Goal: Find contact information: Find contact information

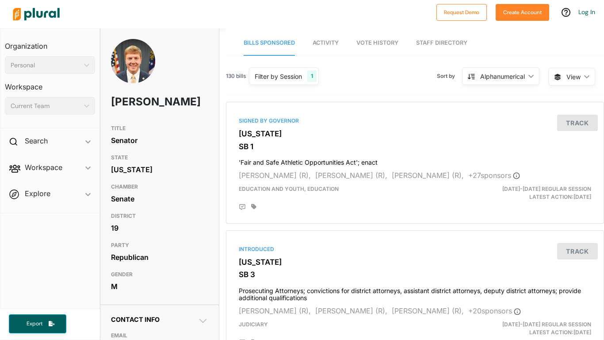
click at [327, 51] on link "Activity" at bounding box center [326, 43] width 26 height 25
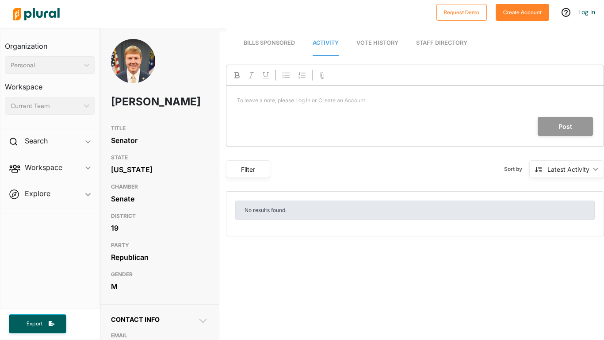
click at [385, 48] on link "Vote History" at bounding box center [377, 43] width 42 height 25
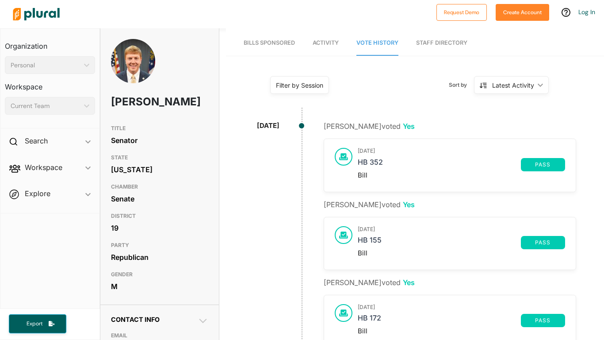
click at [419, 50] on link "Staff Directory" at bounding box center [441, 43] width 51 height 25
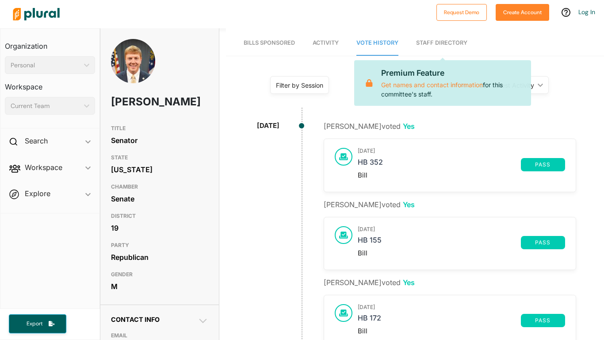
click at [425, 46] on link "Staff Directory" at bounding box center [441, 43] width 51 height 25
click at [317, 44] on span "Activity" at bounding box center [326, 42] width 26 height 7
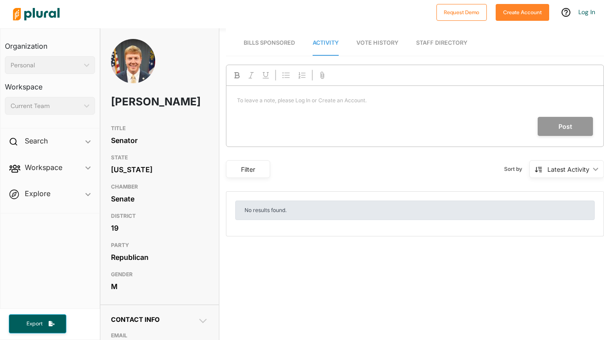
click at [274, 43] on span "Bills Sponsored" at bounding box center [269, 42] width 51 height 7
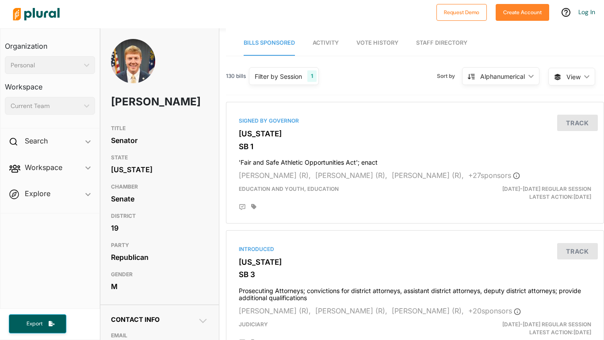
click at [302, 80] on div "Filter by Session" at bounding box center [278, 76] width 47 height 9
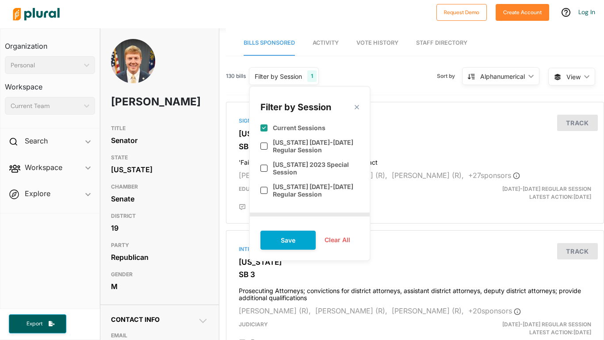
click at [340, 100] on div "Filter by Session close" at bounding box center [309, 105] width 99 height 16
click at [355, 106] on polygon at bounding box center [357, 107] width 8 height 8
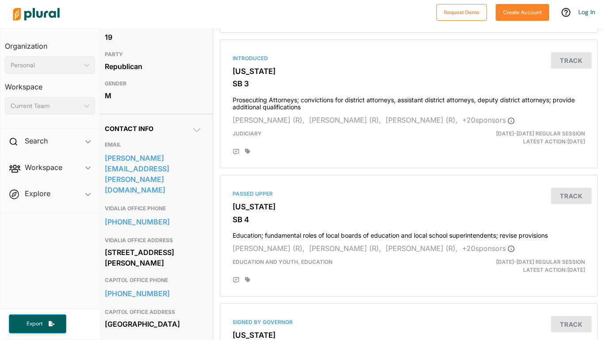
scroll to position [195, 0]
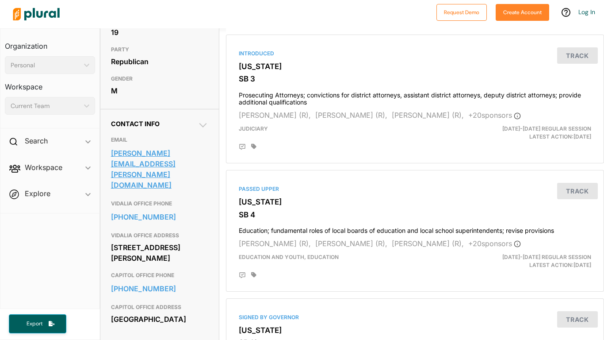
click at [137, 172] on link "blake.tillery@senate.ga.gov" at bounding box center [159, 168] width 97 height 45
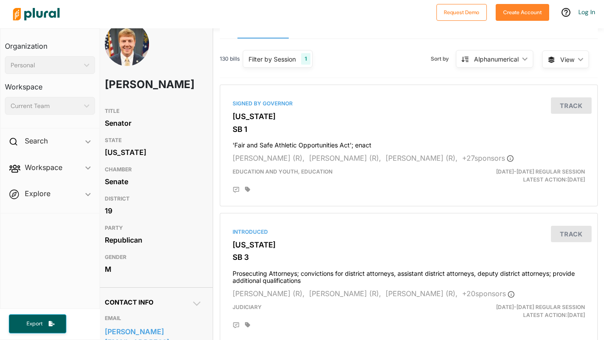
scroll to position [0, 6]
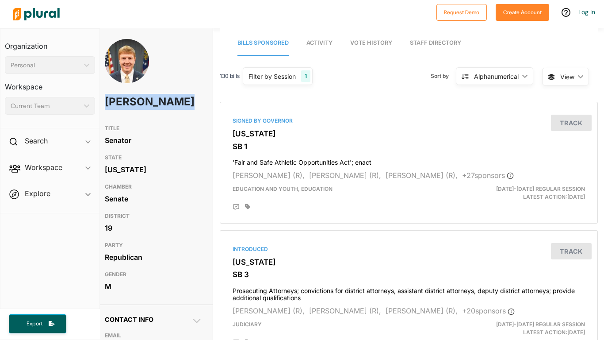
drag, startPoint x: 102, startPoint y: 104, endPoint x: 139, endPoint y: 119, distance: 40.2
click at [139, 119] on div "Blake Tillery" at bounding box center [153, 79] width 118 height 81
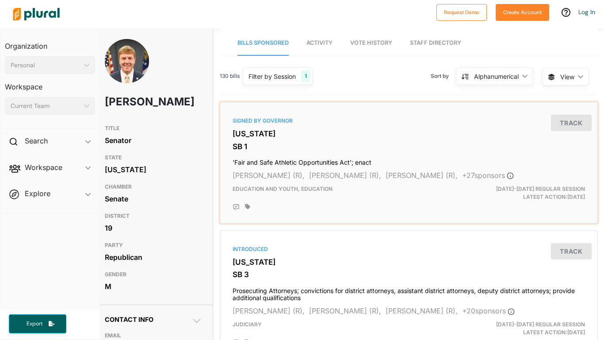
click at [226, 109] on div "Signed by Governor Georgia SB 1 'Fair and Safe Athletic Opportunities Act'; ena…" at bounding box center [409, 163] width 370 height 114
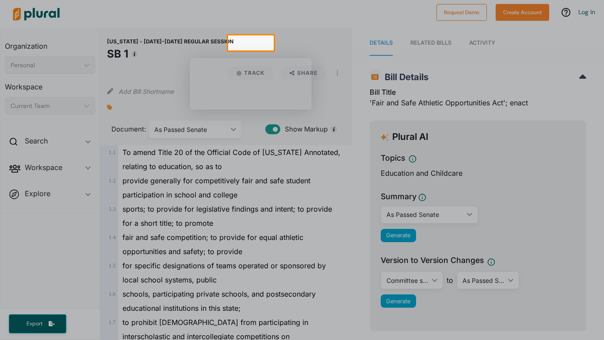
click at [44, 10] on div at bounding box center [302, 17] width 604 height 35
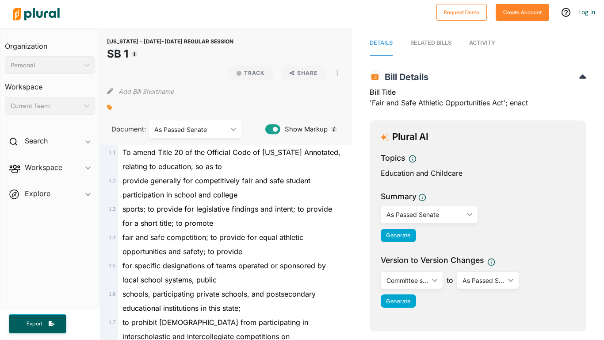
click at [50, 14] on img at bounding box center [36, 14] width 62 height 31
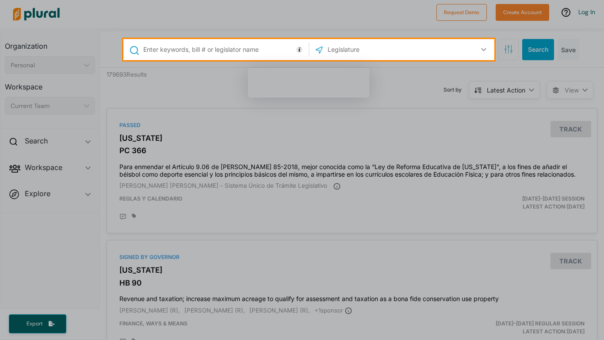
click at [41, 23] on div at bounding box center [302, 19] width 604 height 39
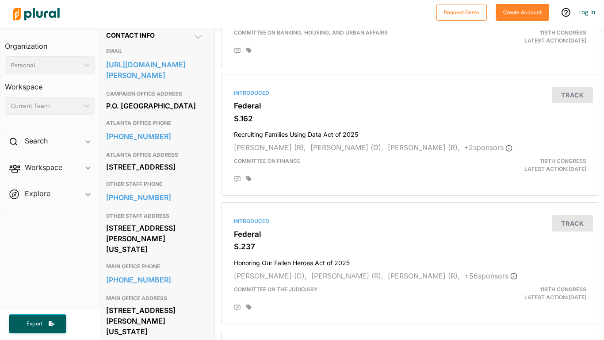
scroll to position [284, 5]
click at [116, 65] on link "https://www.ossoff.senate.gov/contact-us/" at bounding box center [154, 69] width 97 height 24
click at [154, 67] on link "https://www.ossoff.senate.gov/contact-us/" at bounding box center [154, 69] width 97 height 24
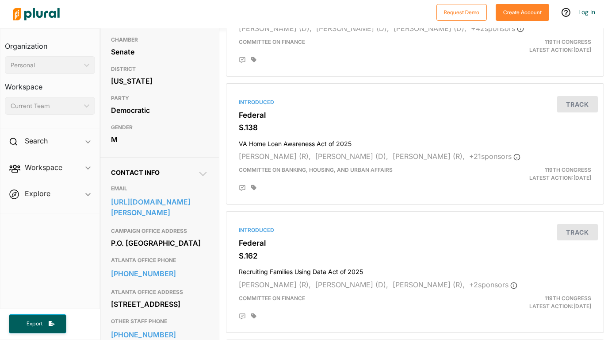
scroll to position [147, 2]
click at [201, 175] on icon at bounding box center [201, 173] width 8 height 4
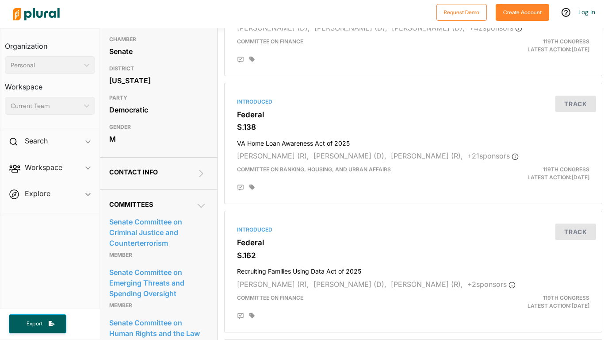
click at [203, 174] on icon at bounding box center [201, 173] width 11 height 11
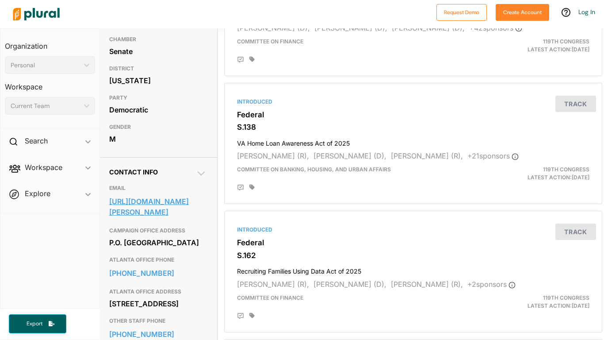
click at [119, 202] on link "https://www.ossoff.senate.gov/contact-us/" at bounding box center [157, 207] width 97 height 24
drag, startPoint x: 107, startPoint y: 201, endPoint x: 173, endPoint y: 210, distance: 66.0
copy link "https://www.ossoff.senate.gov/contact-us/"
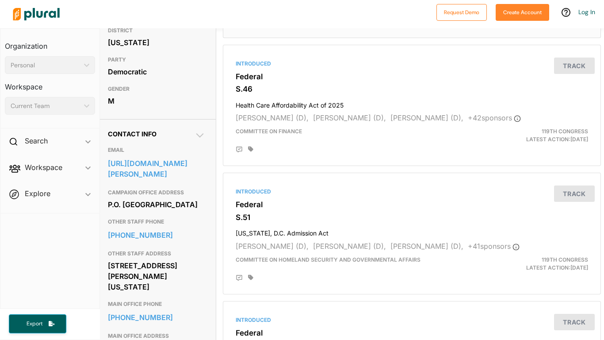
scroll to position [189, 1]
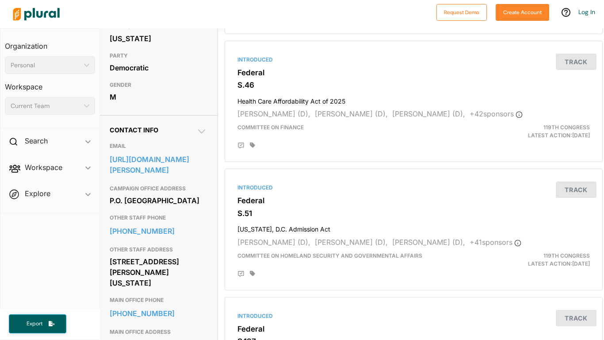
drag, startPoint x: 107, startPoint y: 174, endPoint x: 168, endPoint y: 203, distance: 68.2
click at [168, 203] on div "Contact Info EMAIL [URL][DOMAIN_NAME][PERSON_NAME] CAMPAIGN OFFICE ADDRESS P.O.…" at bounding box center [158, 289] width 118 height 349
copy link "[URL][DOMAIN_NAME][PERSON_NAME]"
